Goal: Task Accomplishment & Management: Manage account settings

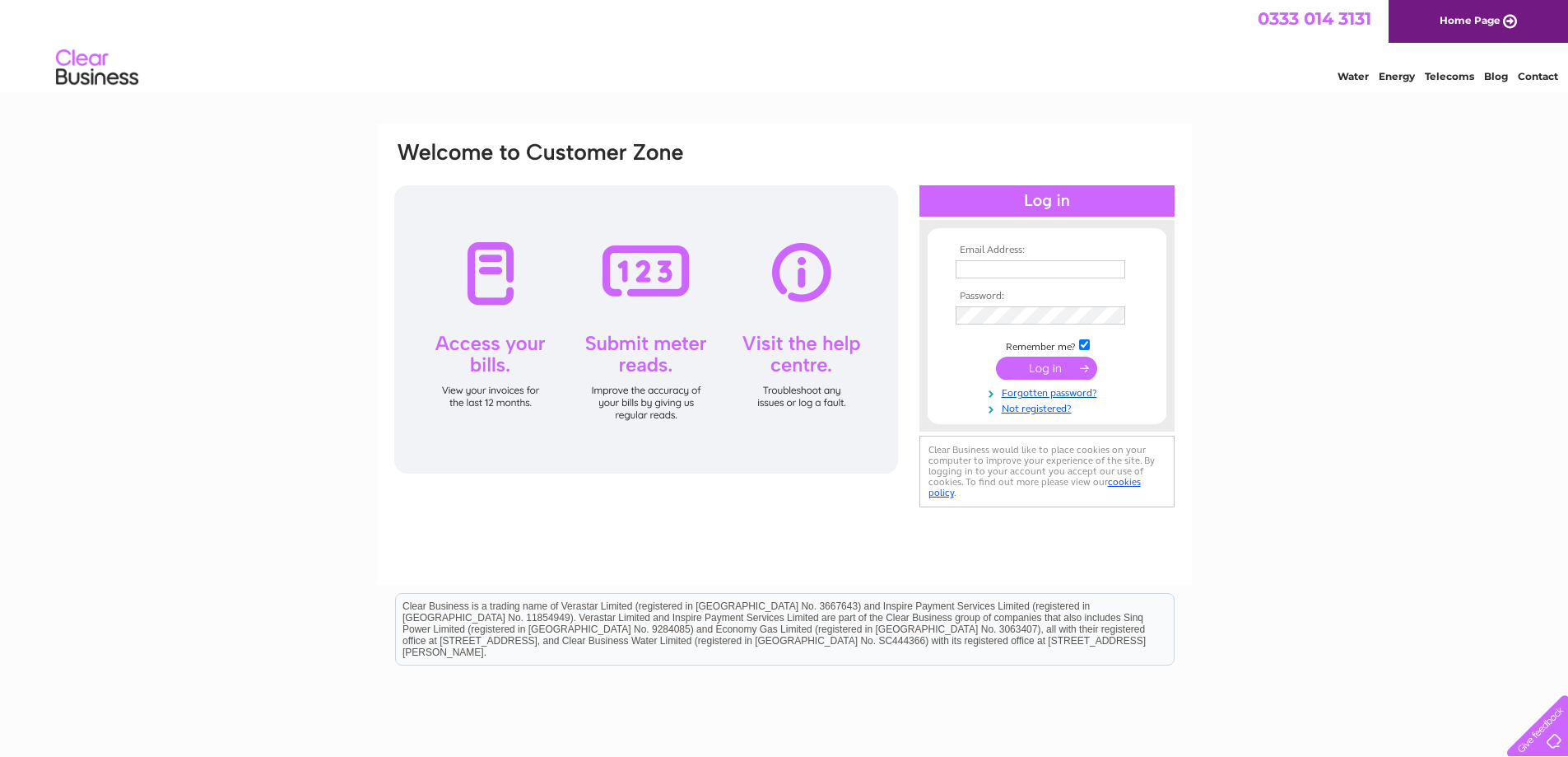
type input "ssj.office@yahoo.com"
click at [1083, 366] on input "submit" at bounding box center [1046, 368] width 101 height 23
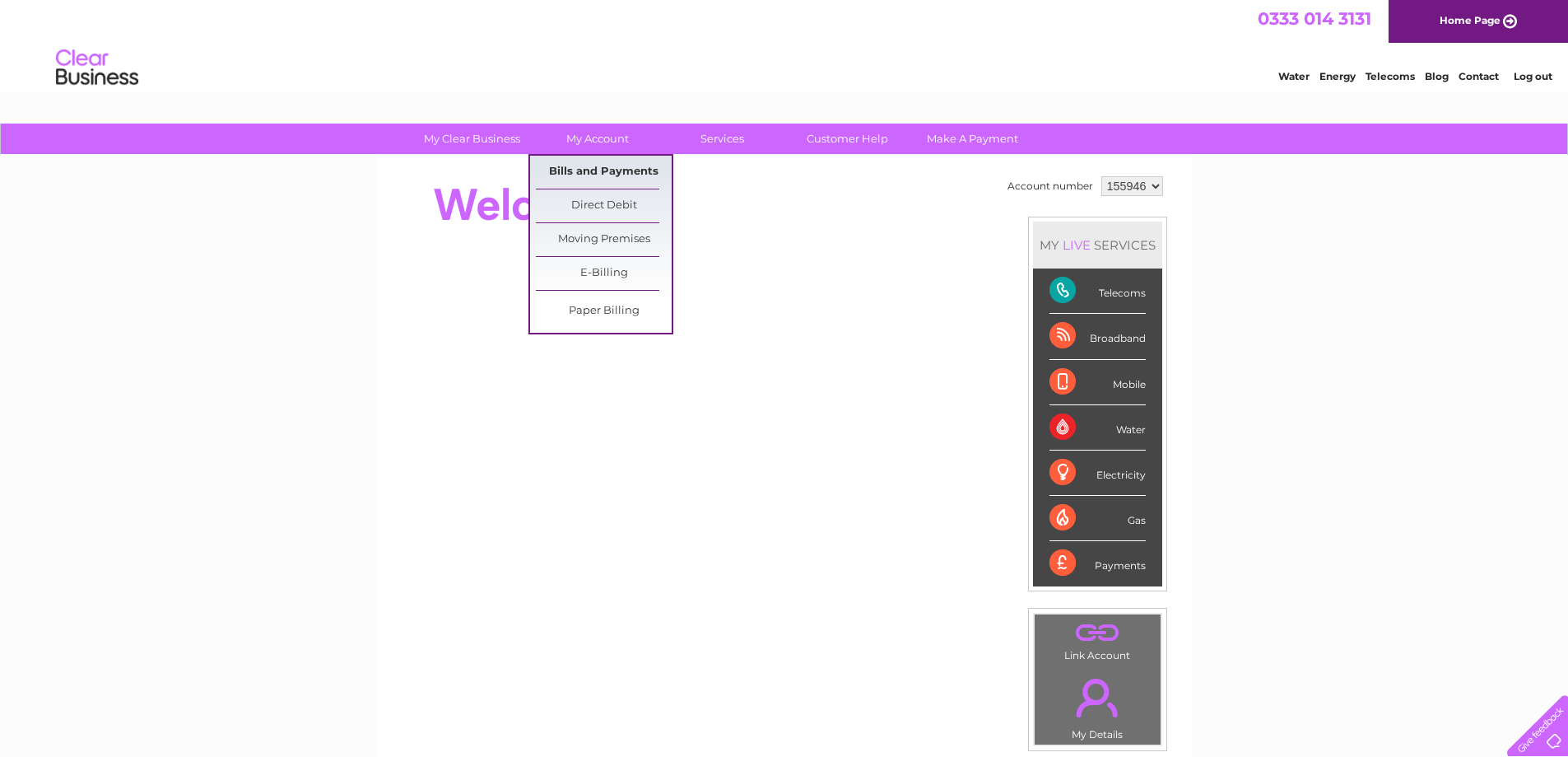
click at [590, 173] on link "Bills and Payments" at bounding box center [604, 172] width 136 height 33
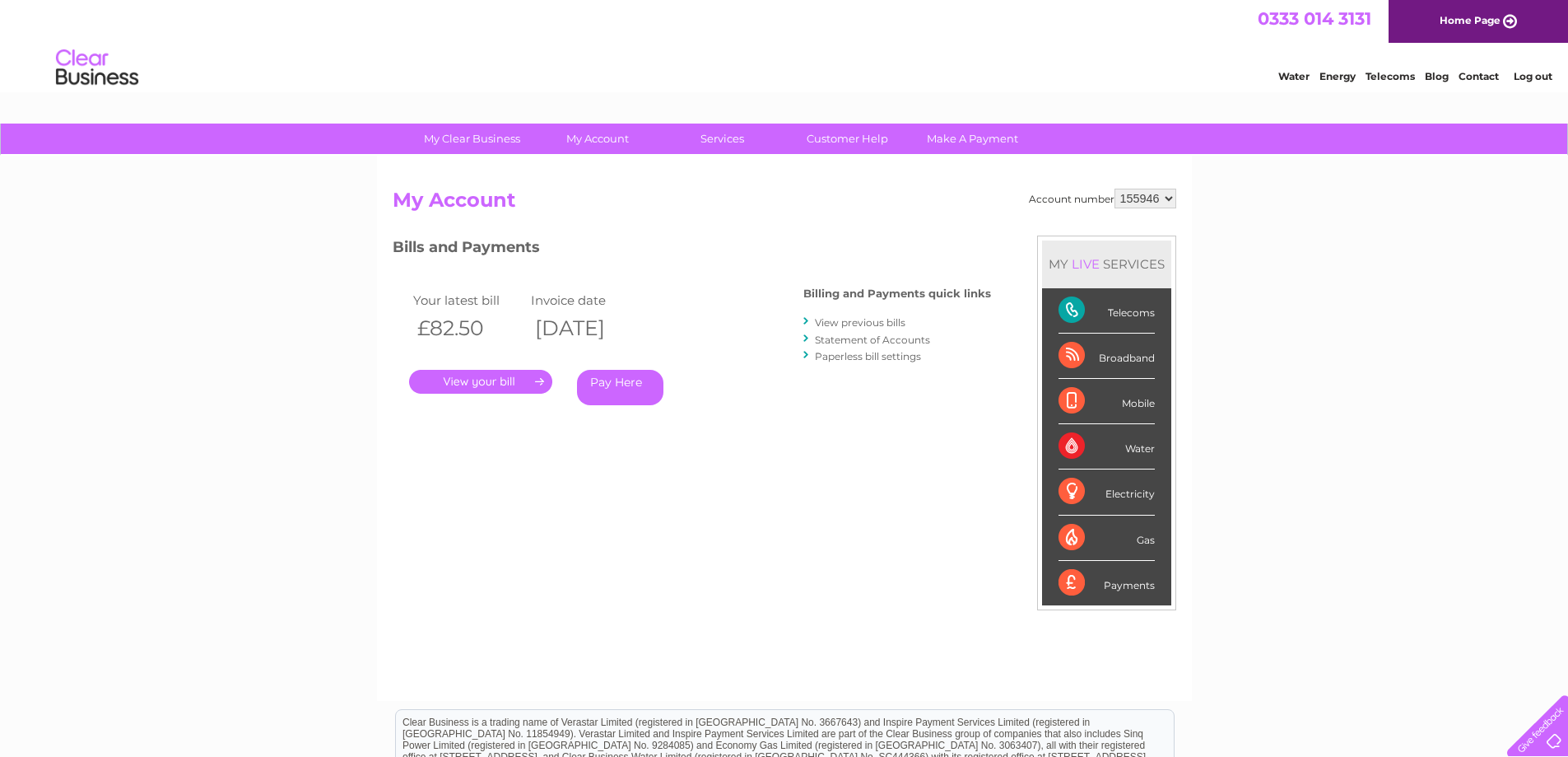
click at [522, 381] on link "." at bounding box center [481, 382] width 144 height 24
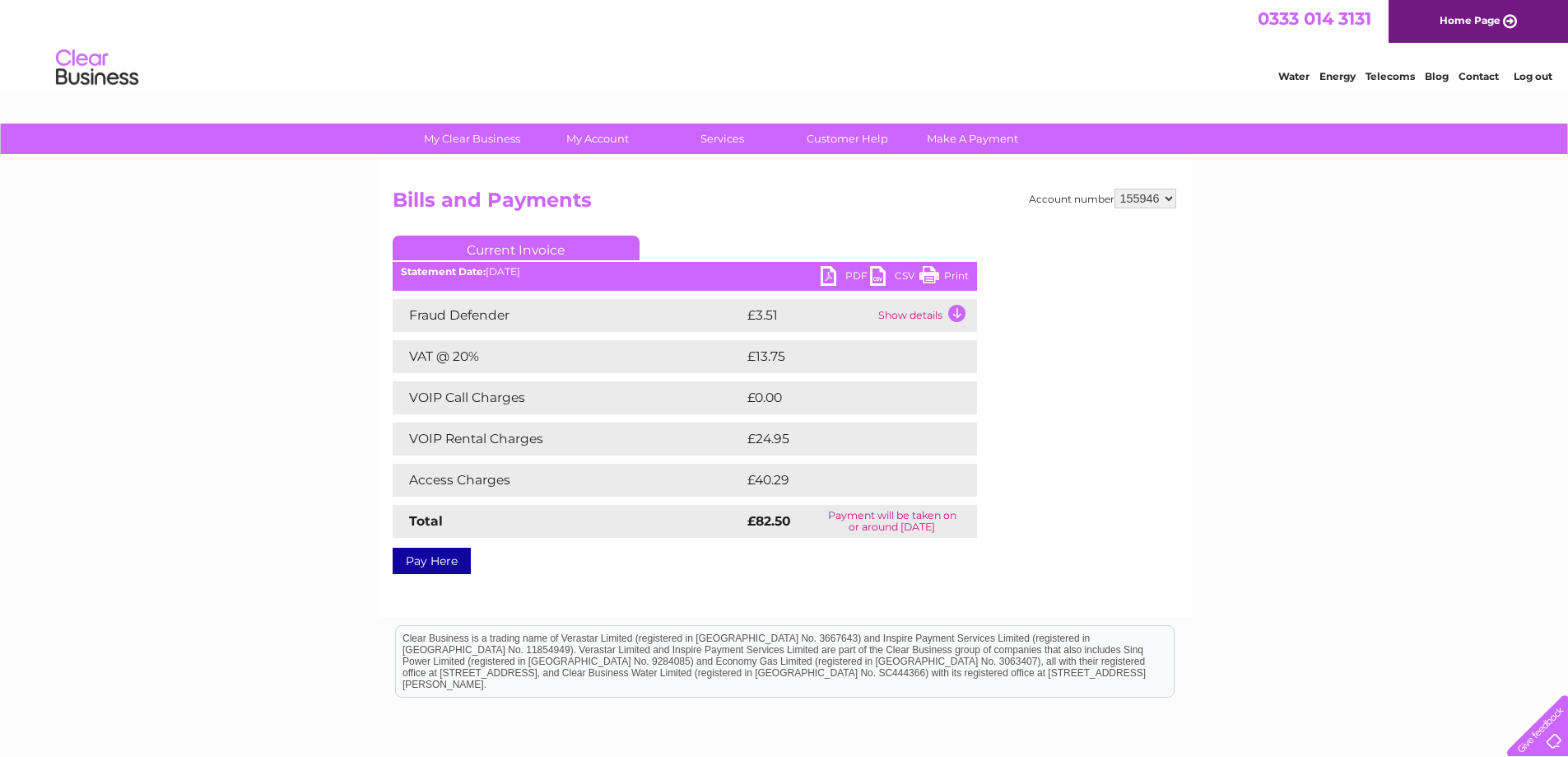
click at [943, 276] on link "Print" at bounding box center [944, 277] width 50 height 24
click at [858, 279] on link "PDF" at bounding box center [845, 277] width 50 height 24
